Goal: Navigation & Orientation: Find specific page/section

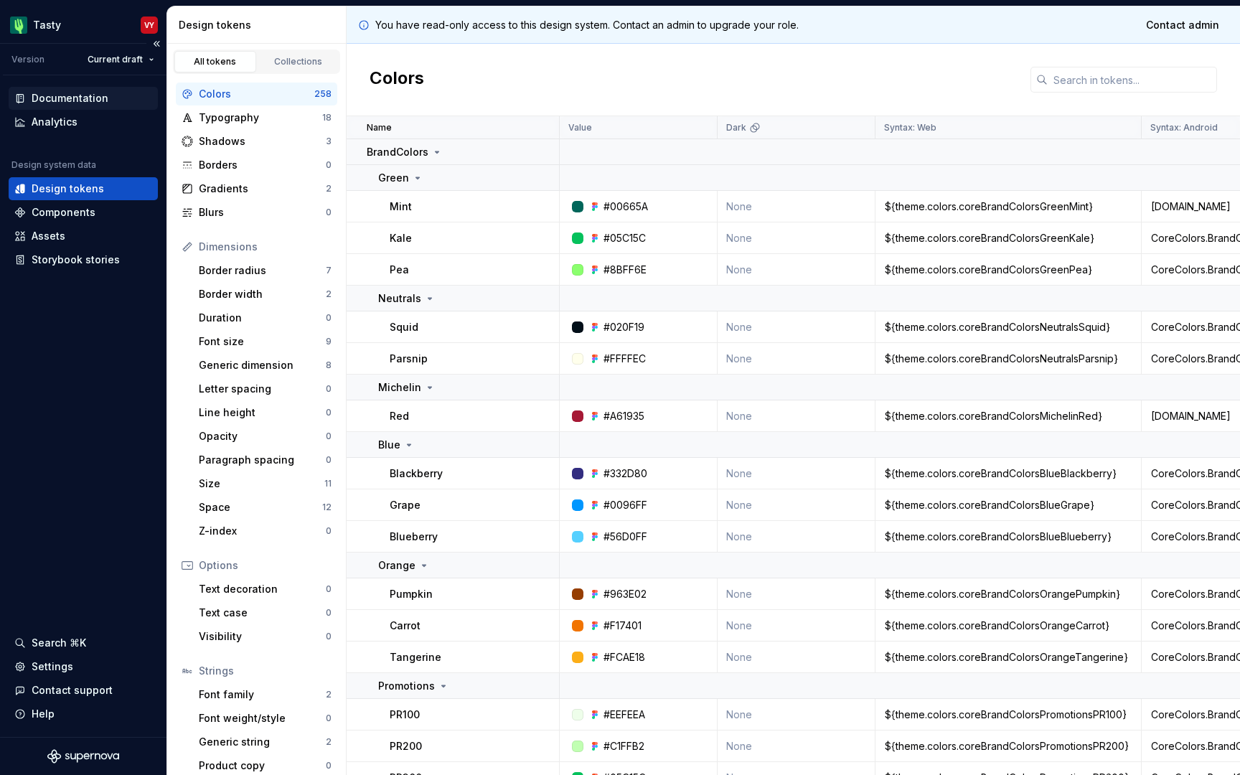
click at [99, 95] on div "Documentation" at bounding box center [70, 98] width 77 height 14
click at [94, 102] on div "Documentation" at bounding box center [70, 98] width 77 height 14
